Goal: Task Accomplishment & Management: Manage account settings

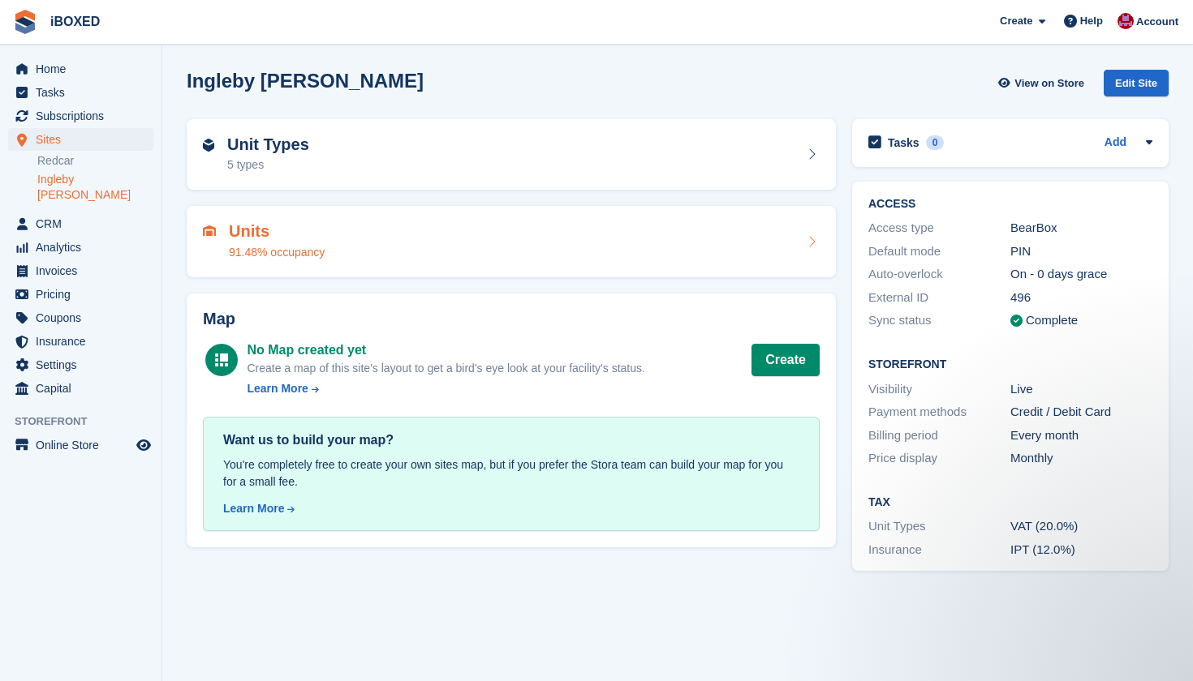
click at [260, 255] on div "91.48% occupancy" at bounding box center [277, 252] width 96 height 17
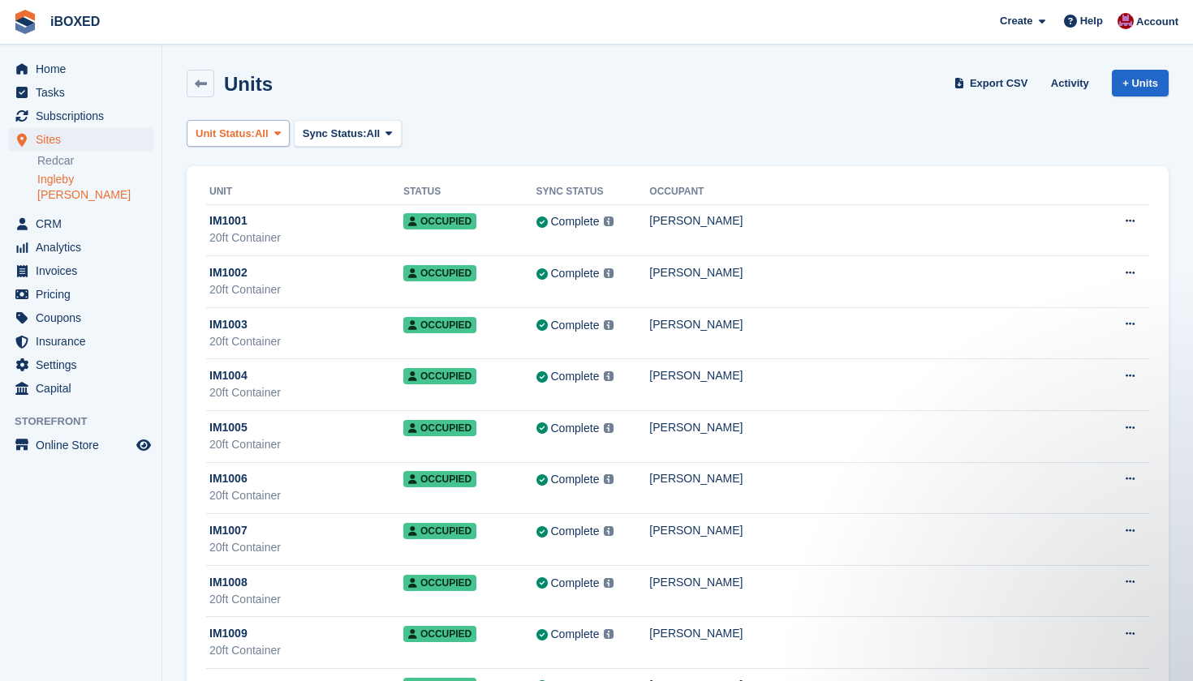
click at [275, 131] on button "Unit Status: All" at bounding box center [238, 133] width 103 height 27
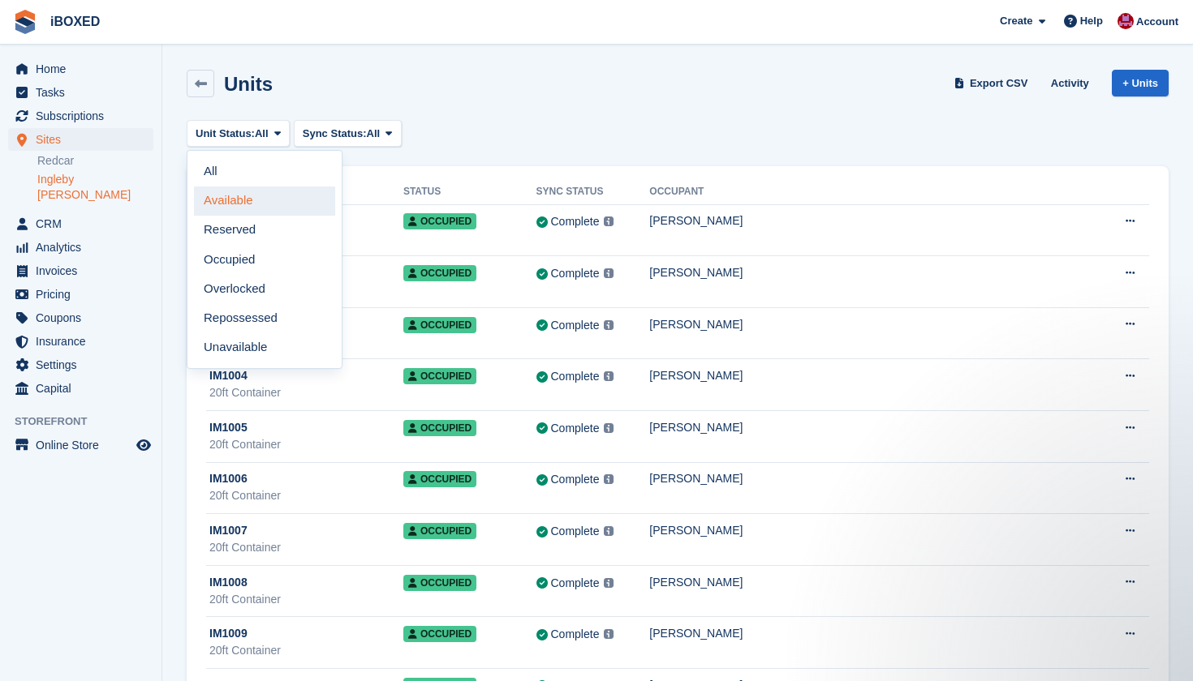
click at [256, 201] on link "Available" at bounding box center [264, 201] width 141 height 29
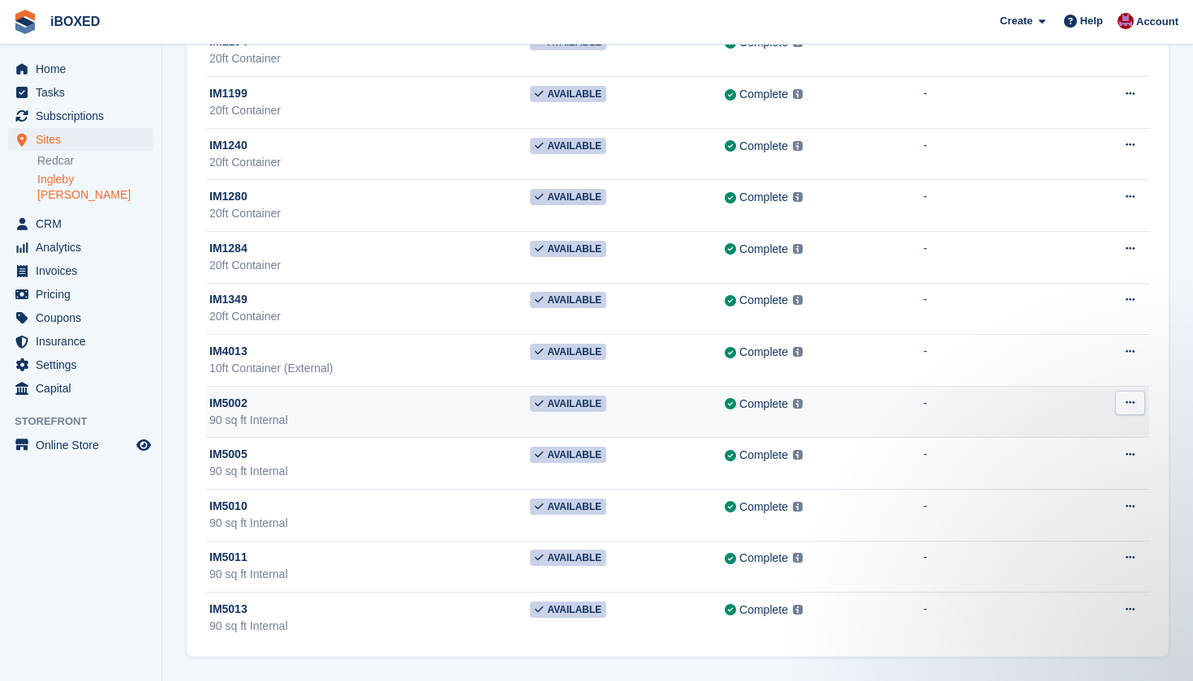
scroll to position [437, 0]
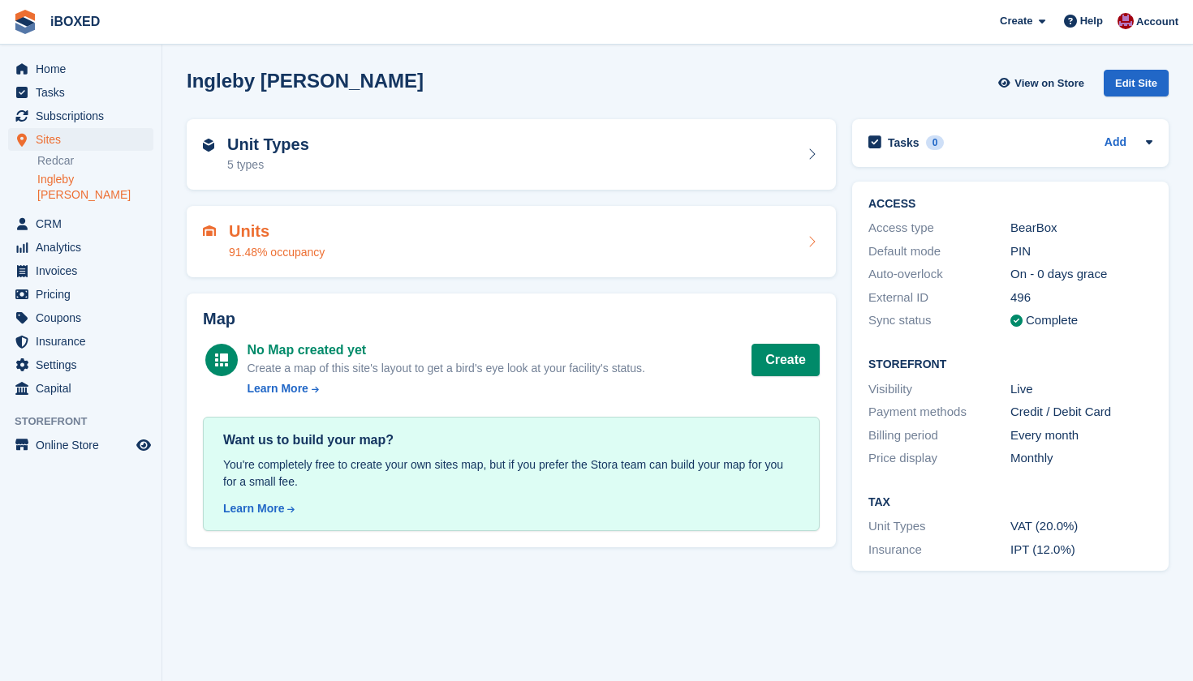
click at [312, 256] on div "91.48% occupancy" at bounding box center [277, 252] width 96 height 17
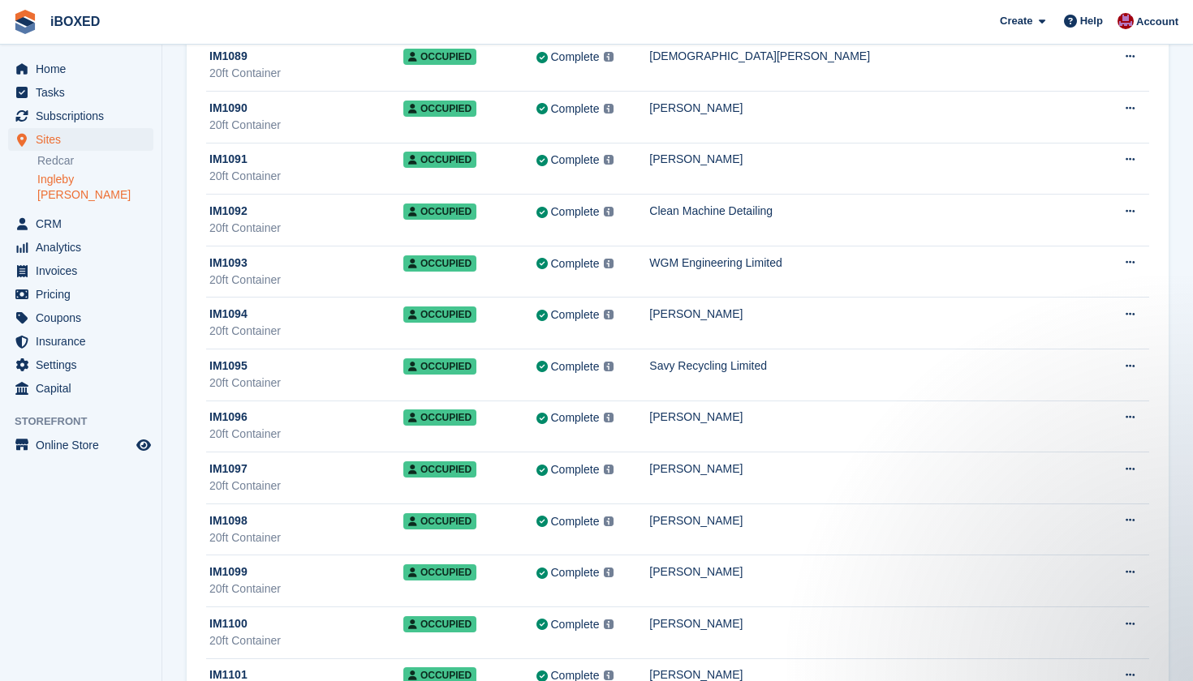
scroll to position [5016, 0]
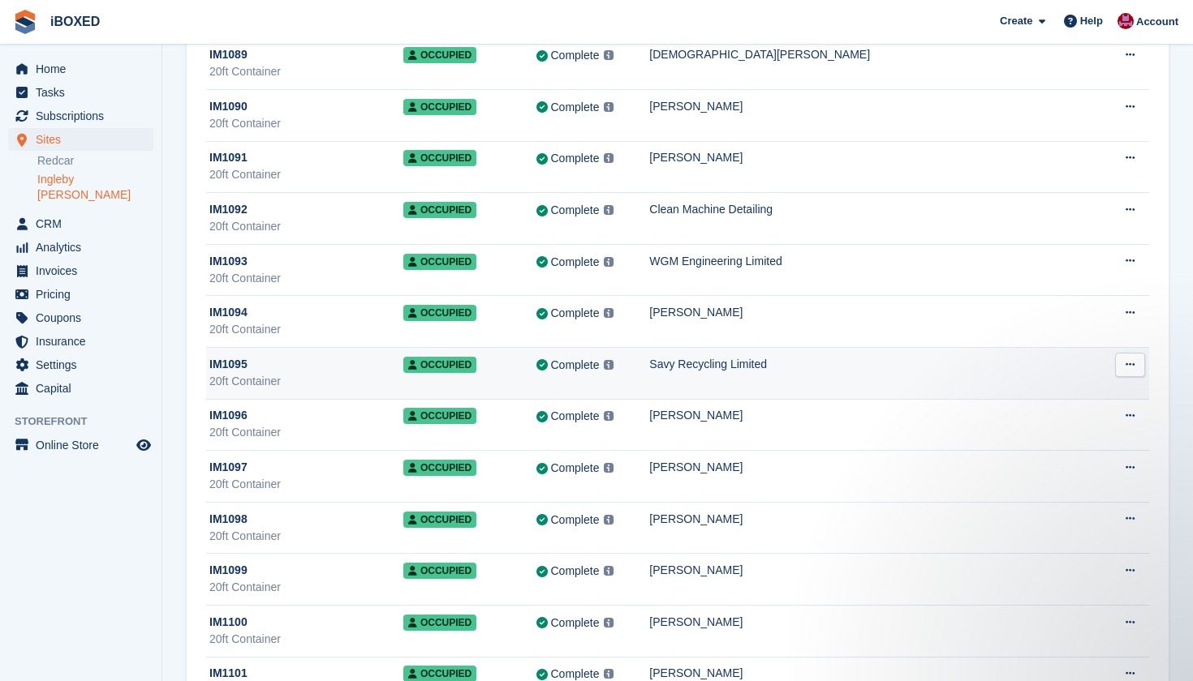
click at [321, 376] on div "20ft Container" at bounding box center [306, 381] width 194 height 17
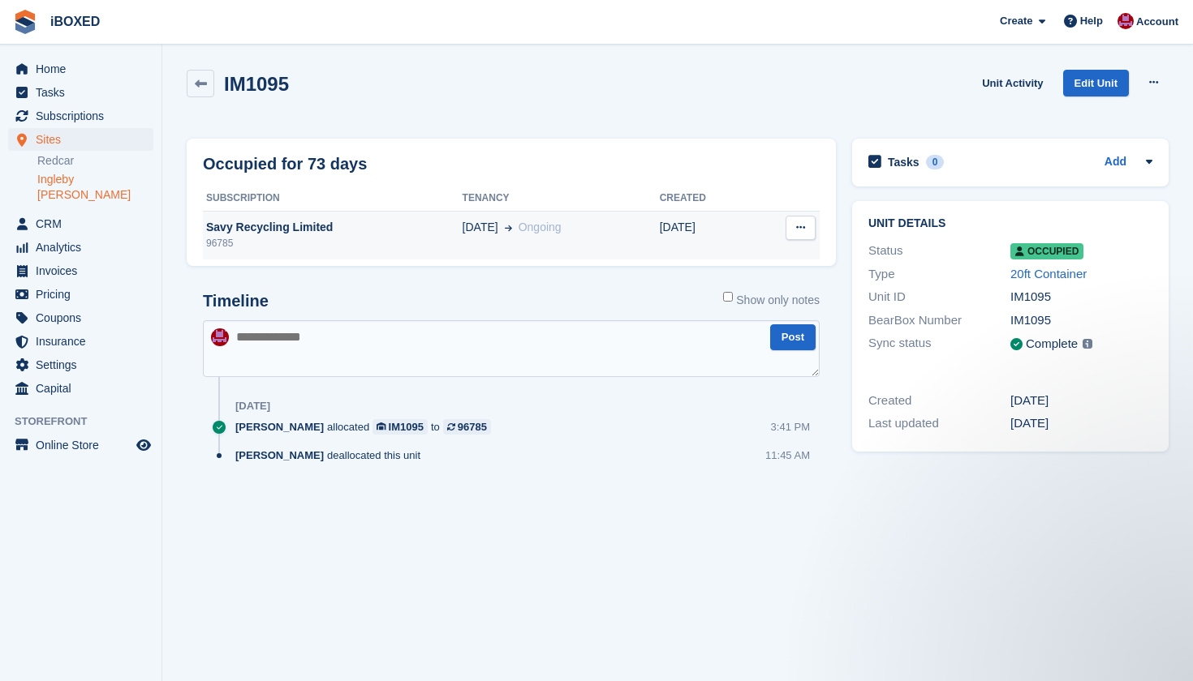
click at [699, 230] on td "21 Jul" at bounding box center [706, 235] width 92 height 49
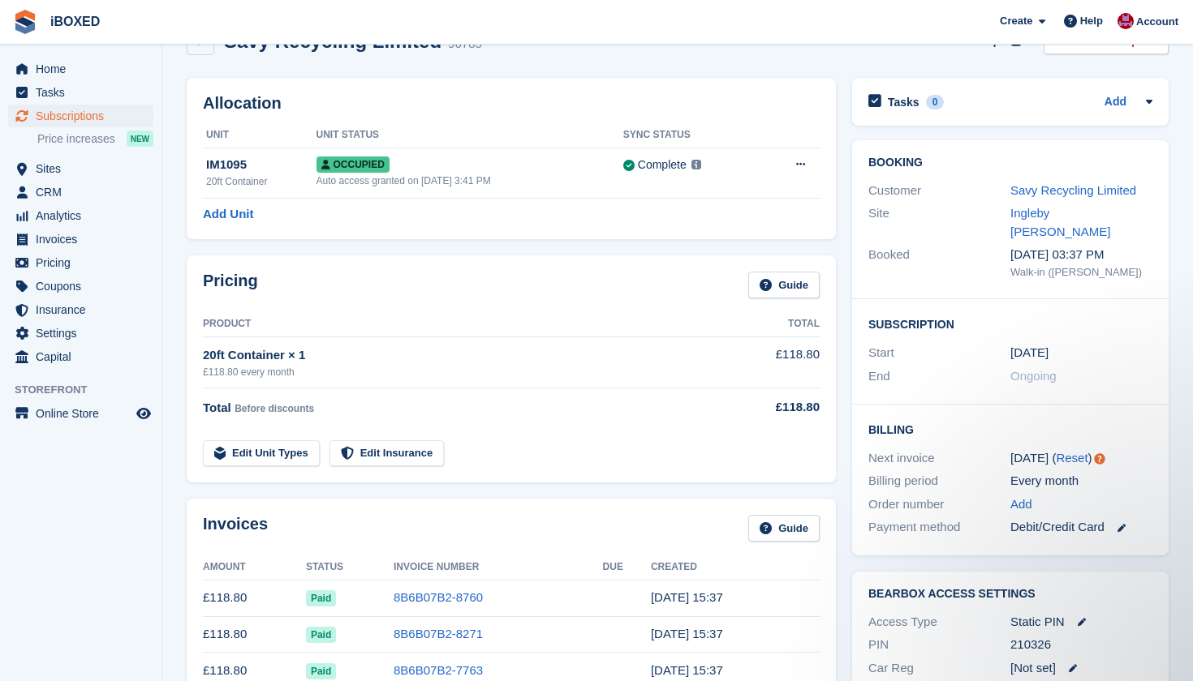
scroll to position [43, 0]
click at [270, 449] on link "Edit Unit Types" at bounding box center [261, 453] width 117 height 27
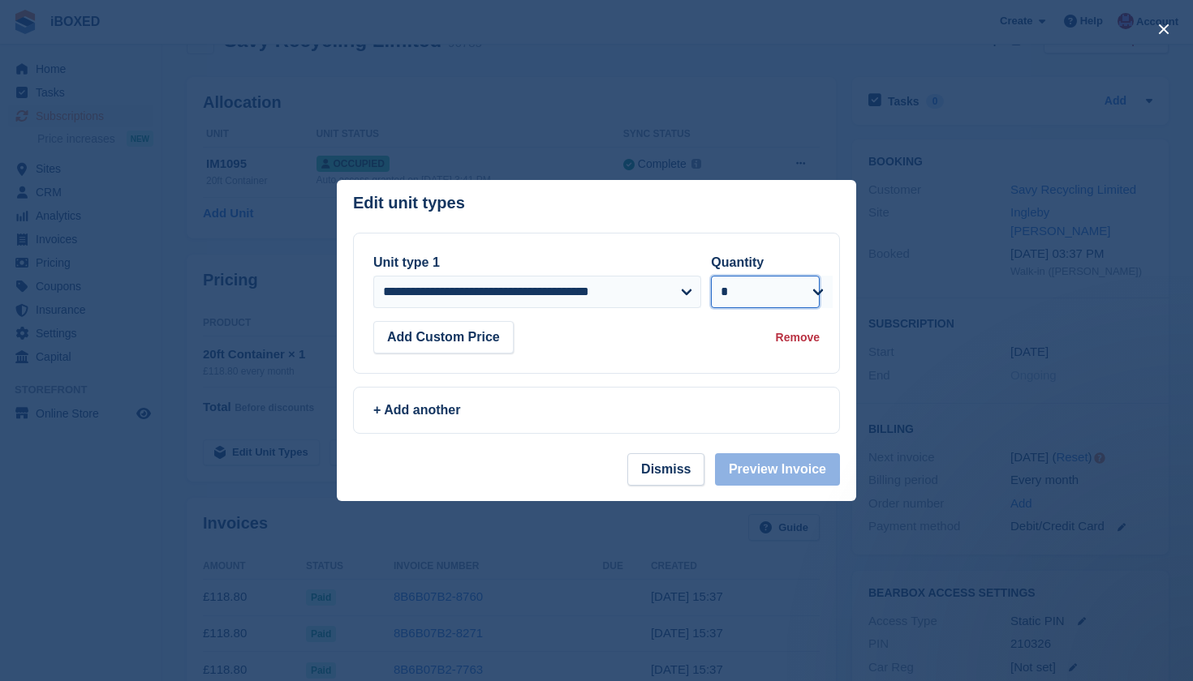
select select "*"
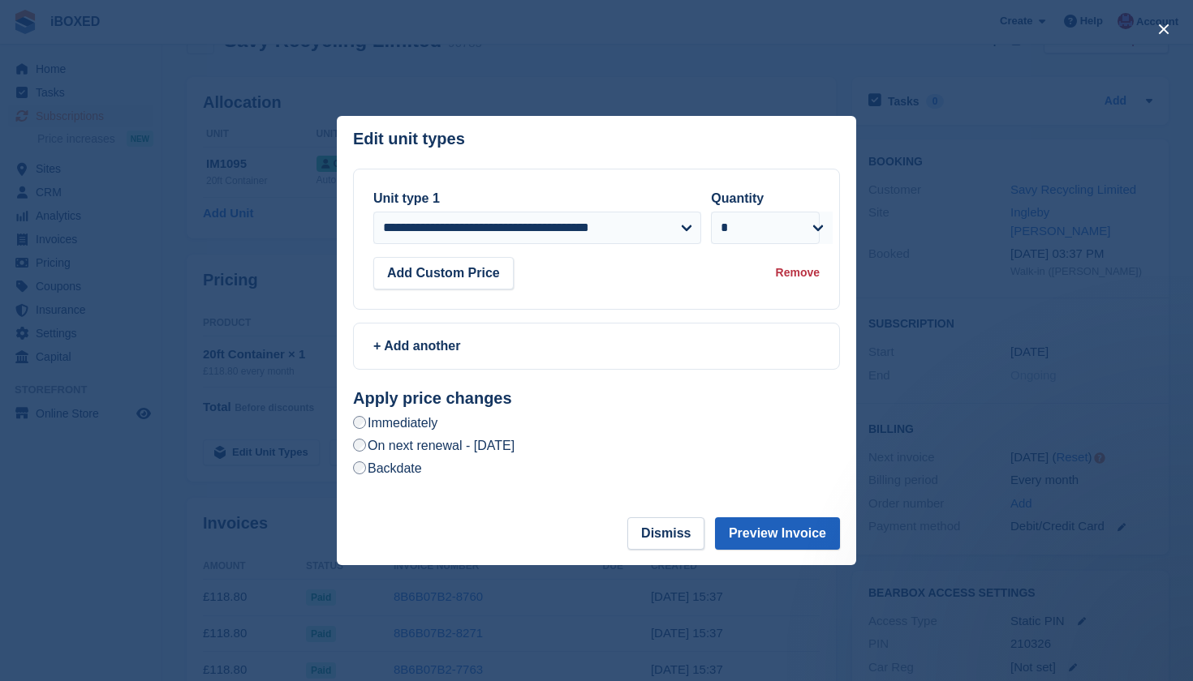
click at [753, 530] on button "Preview Invoice" at bounding box center [777, 534] width 125 height 32
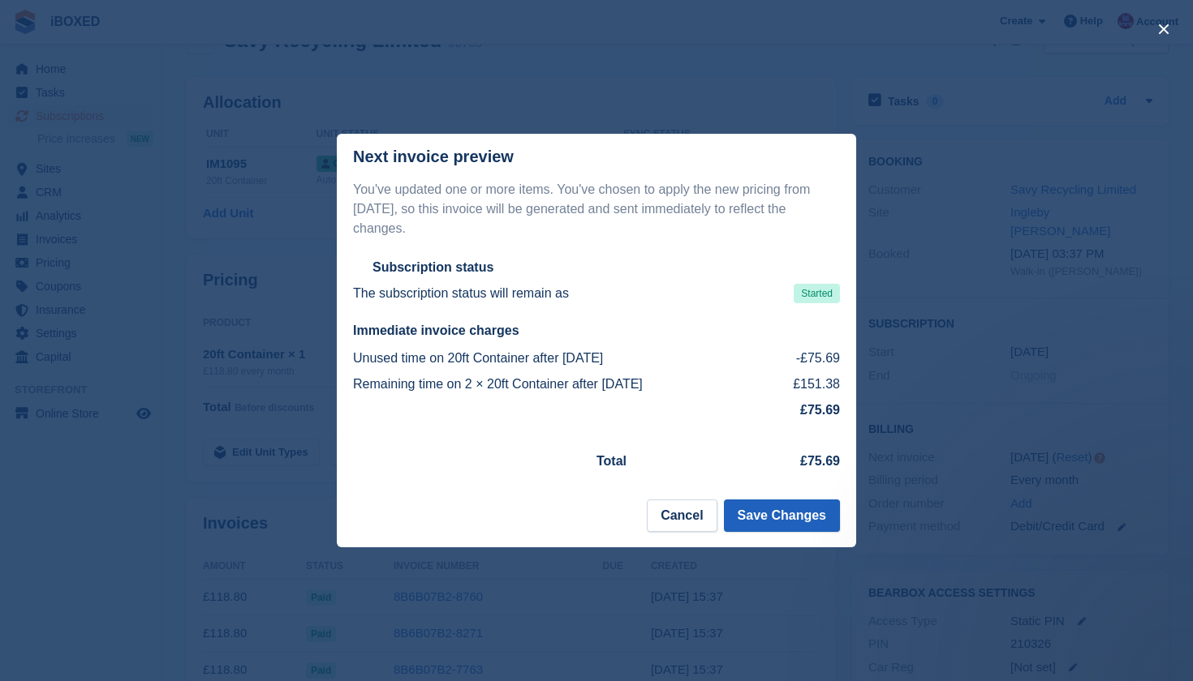
click at [763, 518] on button "Save Changes" at bounding box center [782, 516] width 116 height 32
